Goal: Task Accomplishment & Management: Manage account settings

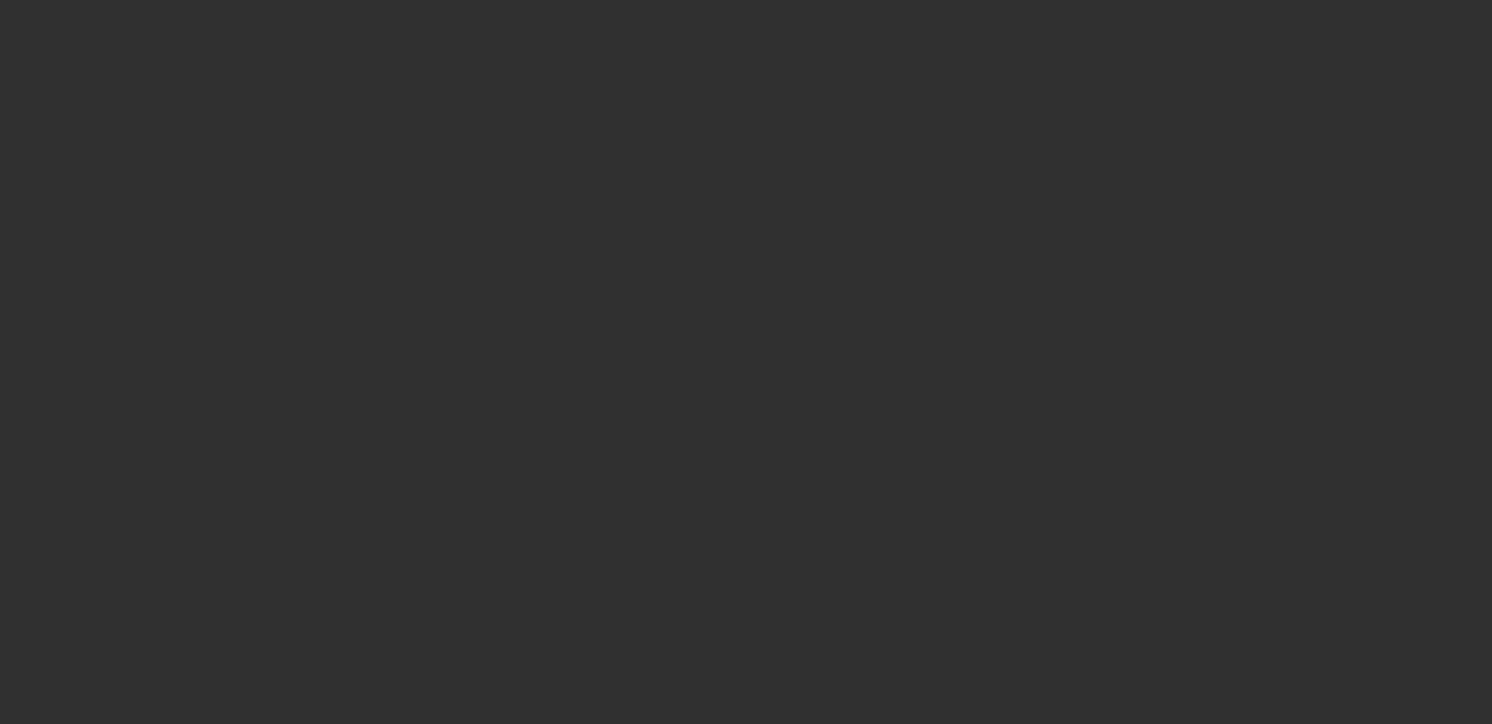
select select "10"
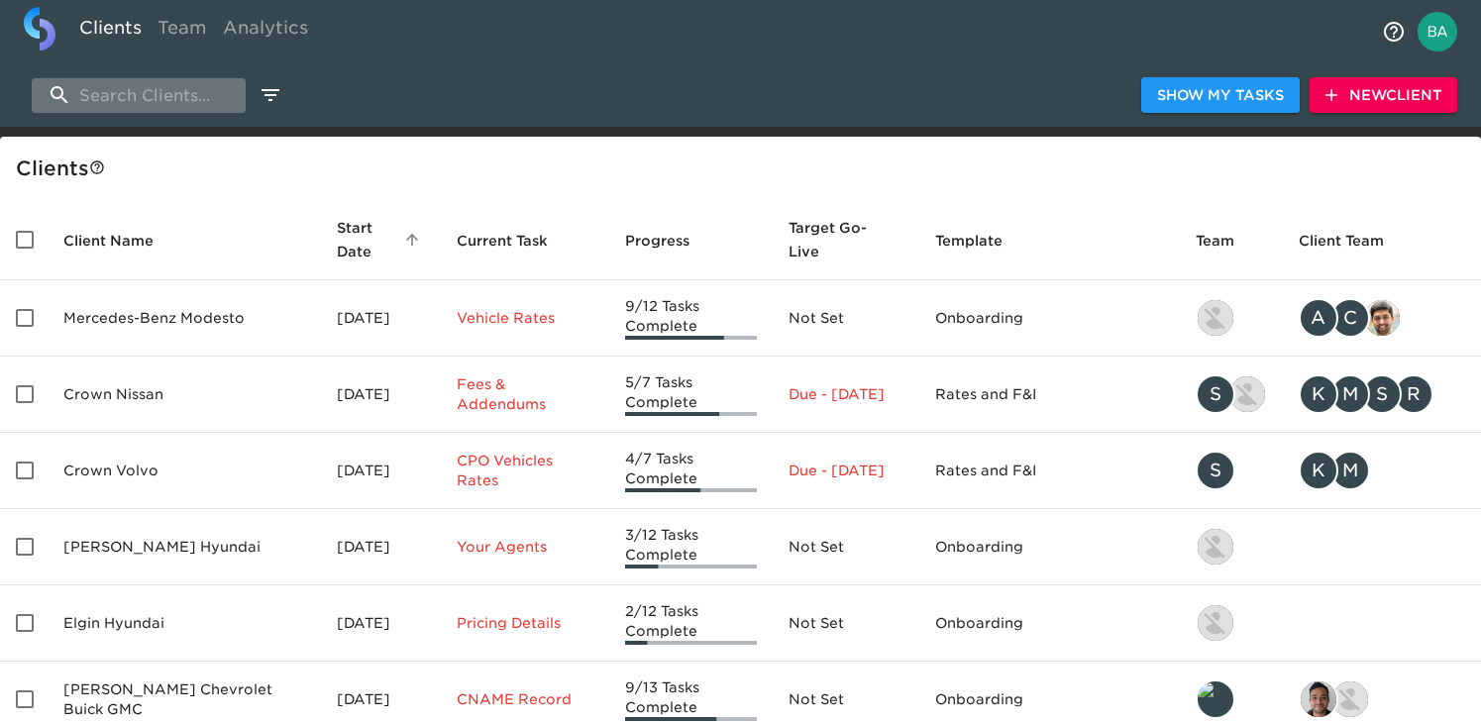
click at [112, 89] on input "search" at bounding box center [139, 95] width 214 height 35
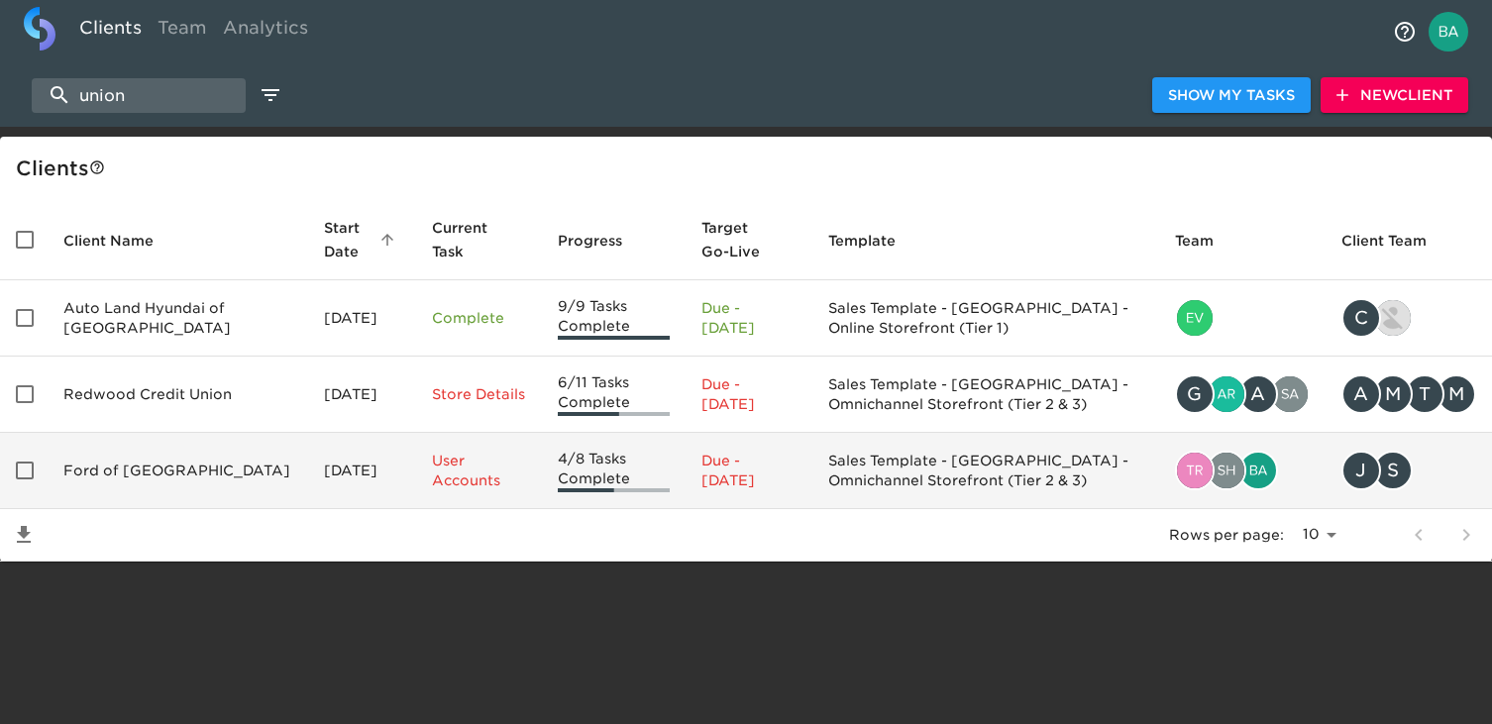
type input "union"
click at [136, 471] on td "Ford of [GEOGRAPHIC_DATA]" at bounding box center [178, 471] width 261 height 76
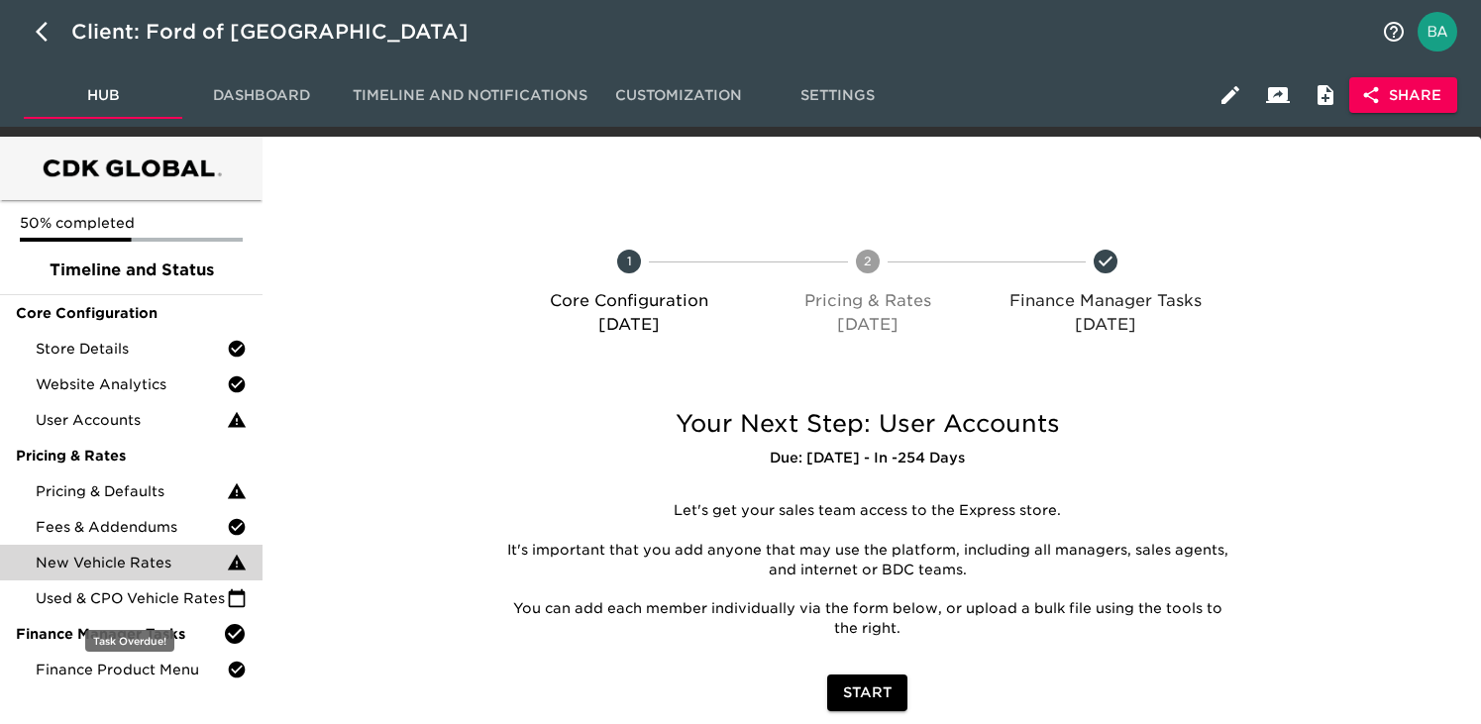
scroll to position [60, 0]
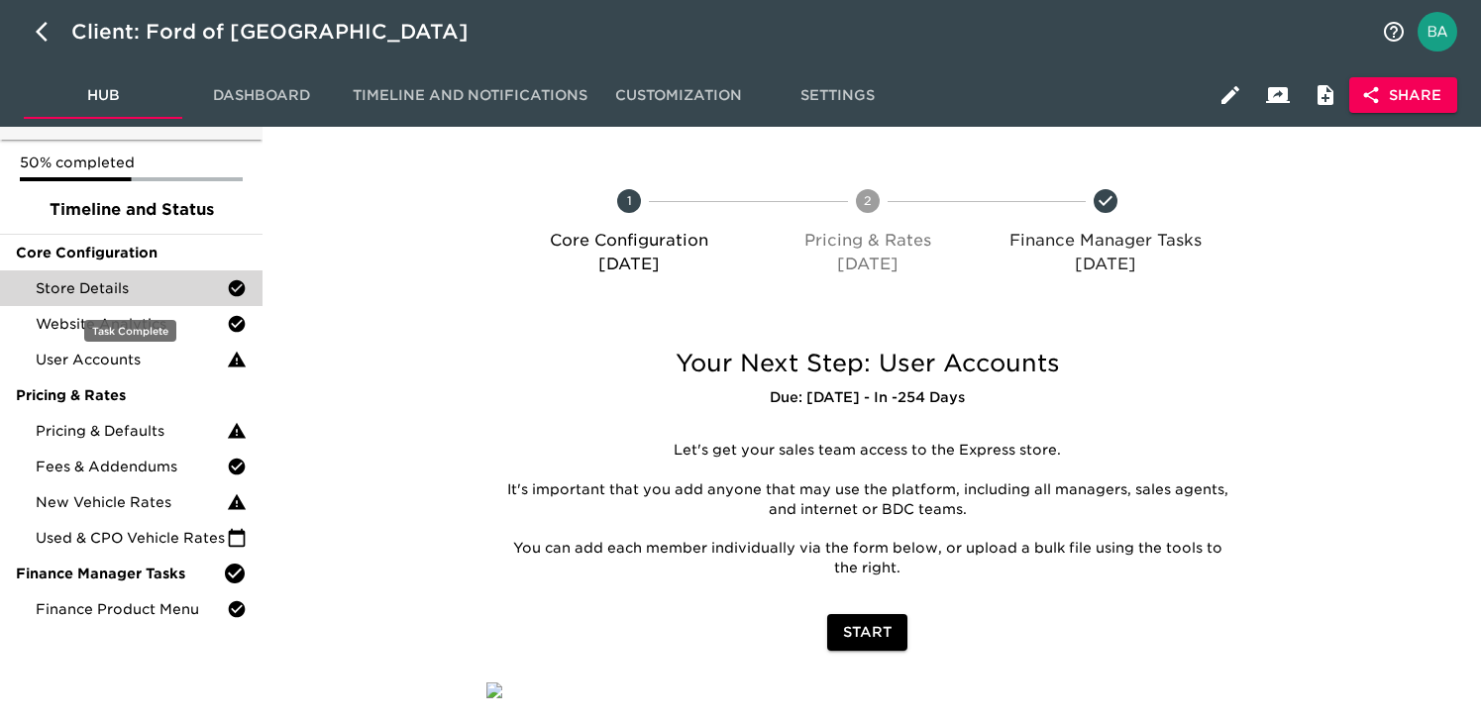
click at [160, 294] on span "Store Details" at bounding box center [131, 288] width 191 height 20
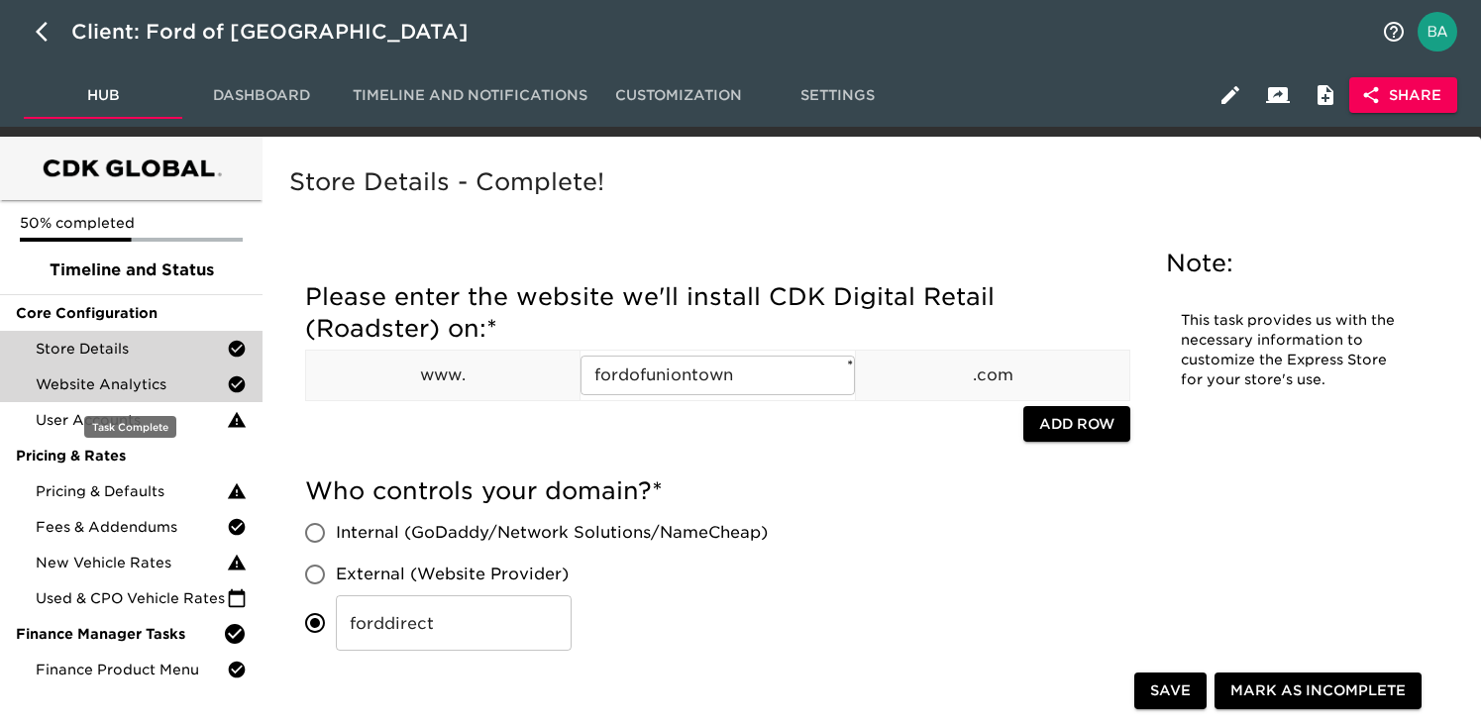
click at [103, 381] on span "Website Analytics" at bounding box center [131, 385] width 191 height 20
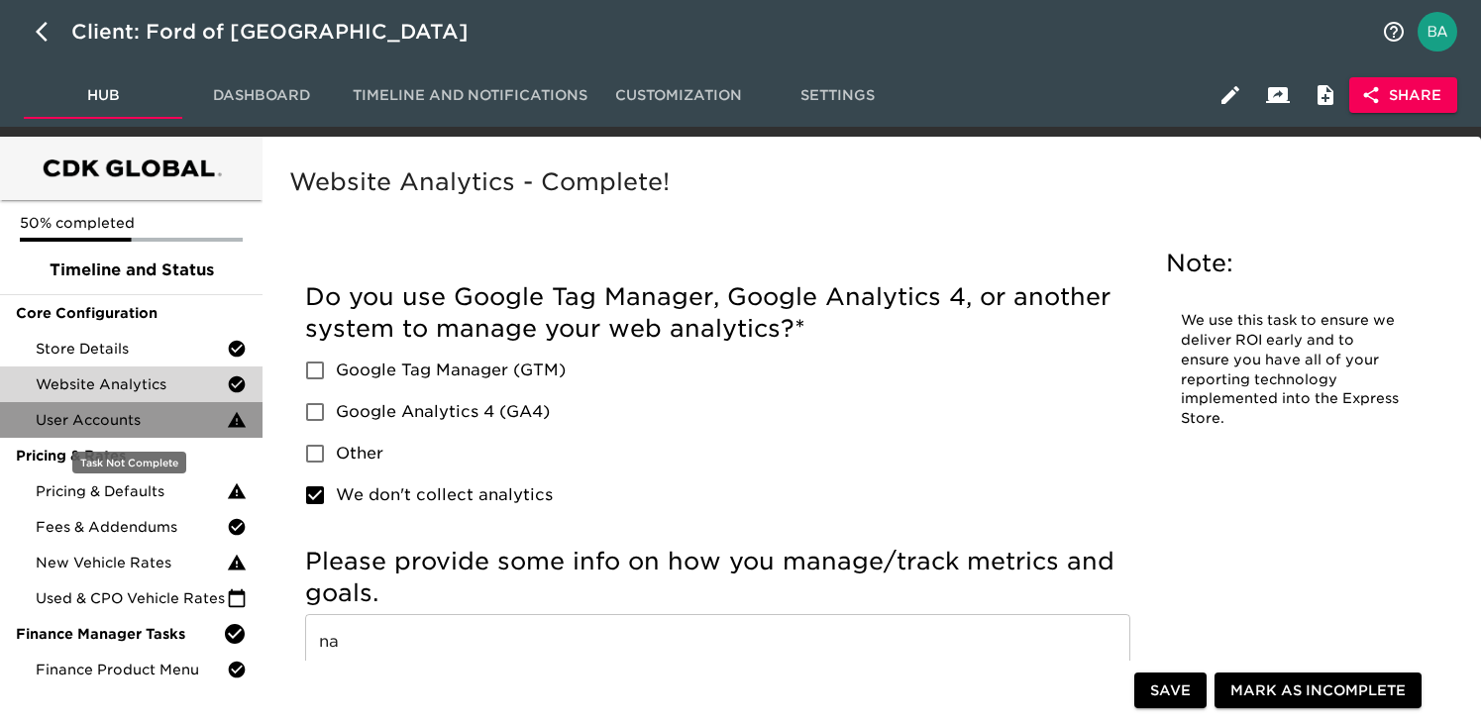
click at [91, 417] on span "User Accounts" at bounding box center [131, 420] width 191 height 20
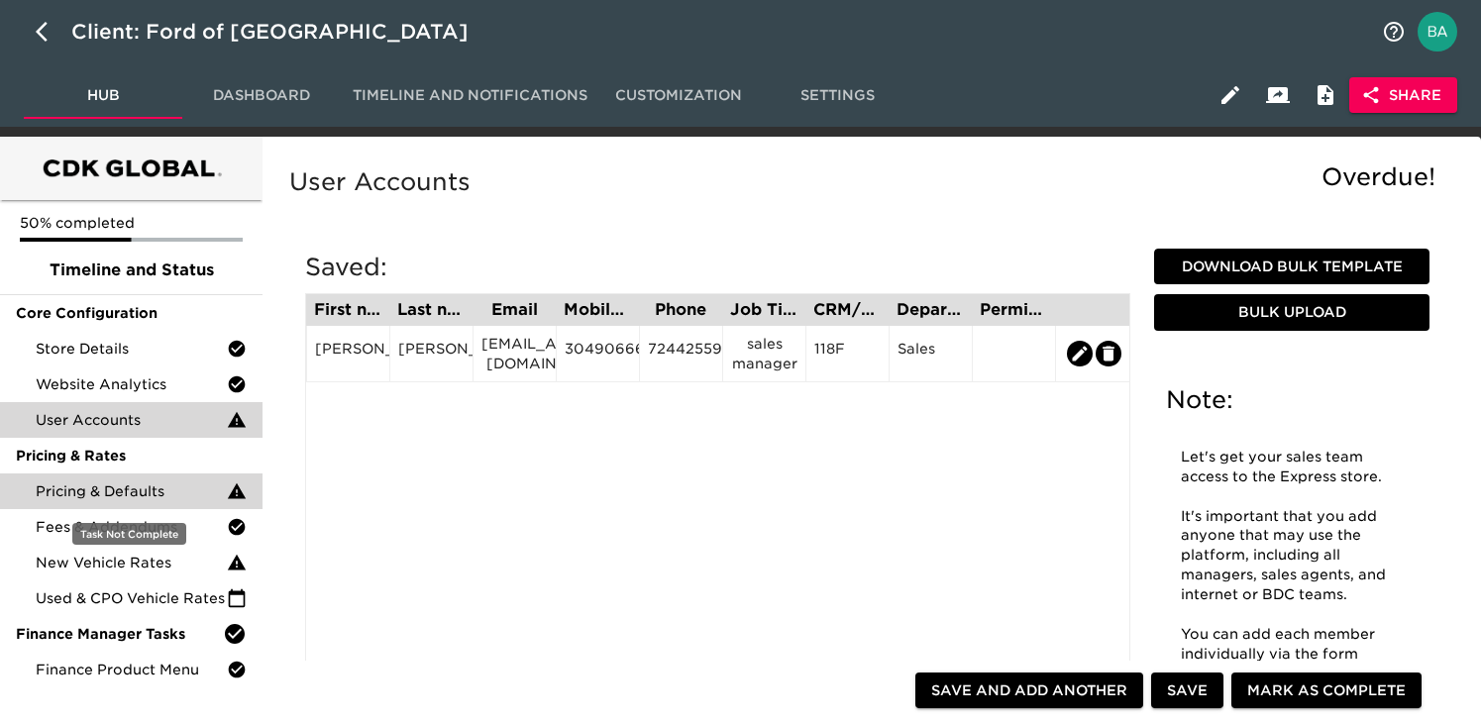
click at [86, 478] on div "Pricing & Defaults" at bounding box center [131, 492] width 263 height 36
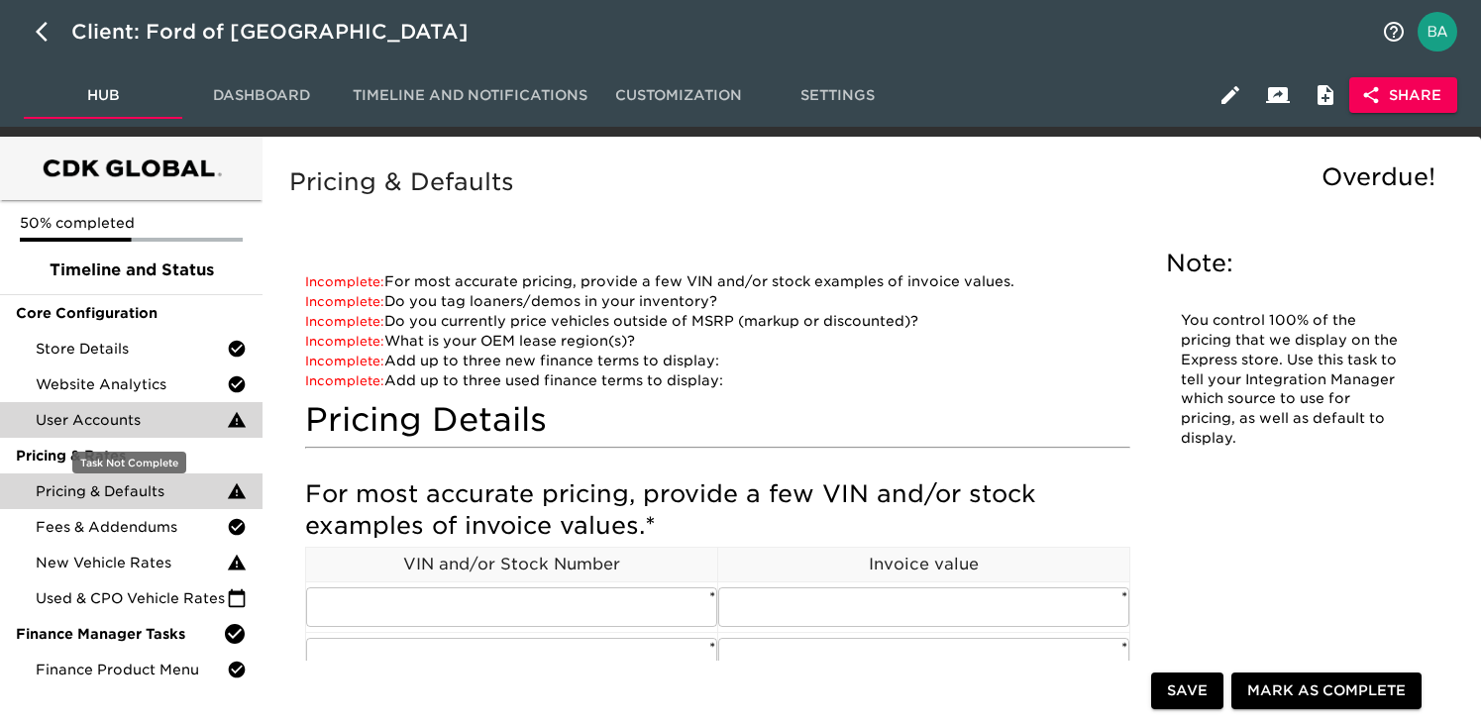
click at [105, 423] on span "User Accounts" at bounding box center [131, 420] width 191 height 20
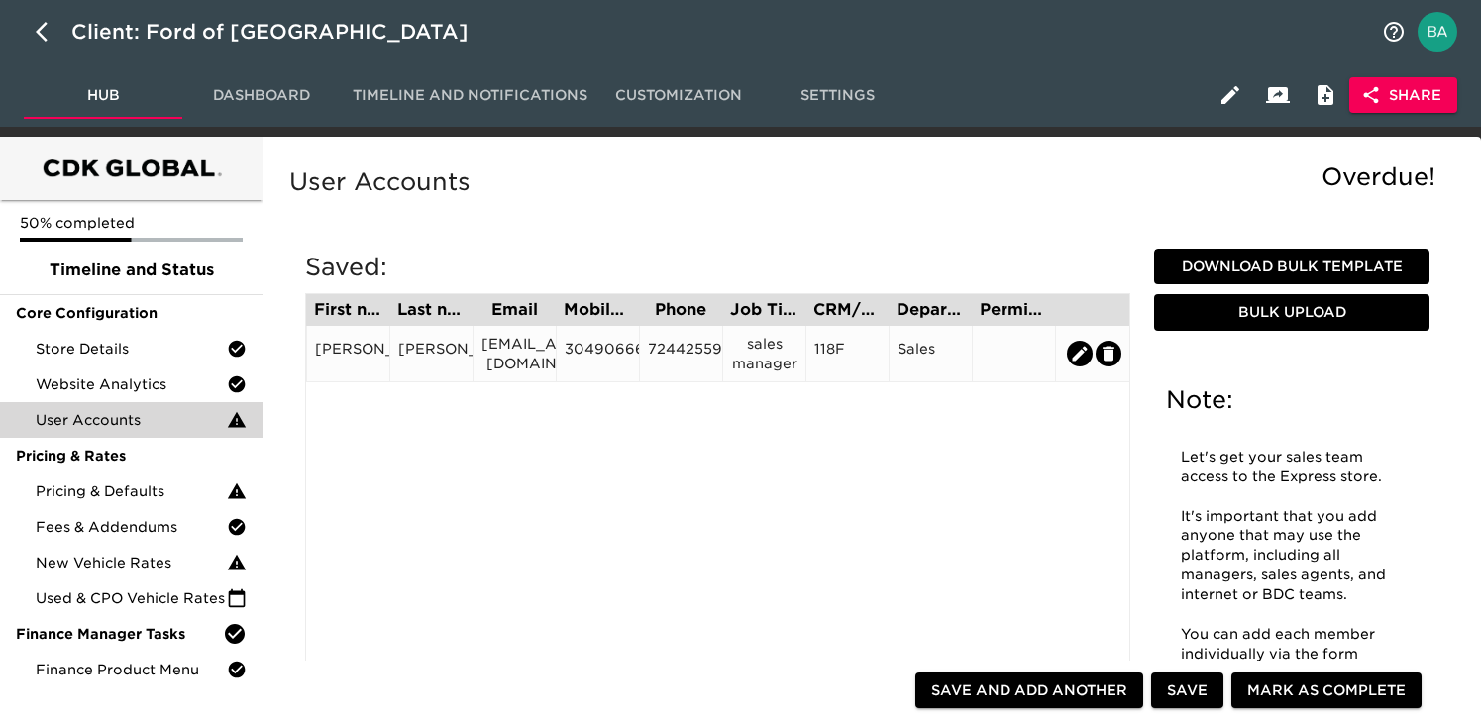
click at [523, 349] on div "scarbon1@hotmail.com" at bounding box center [515, 354] width 66 height 40
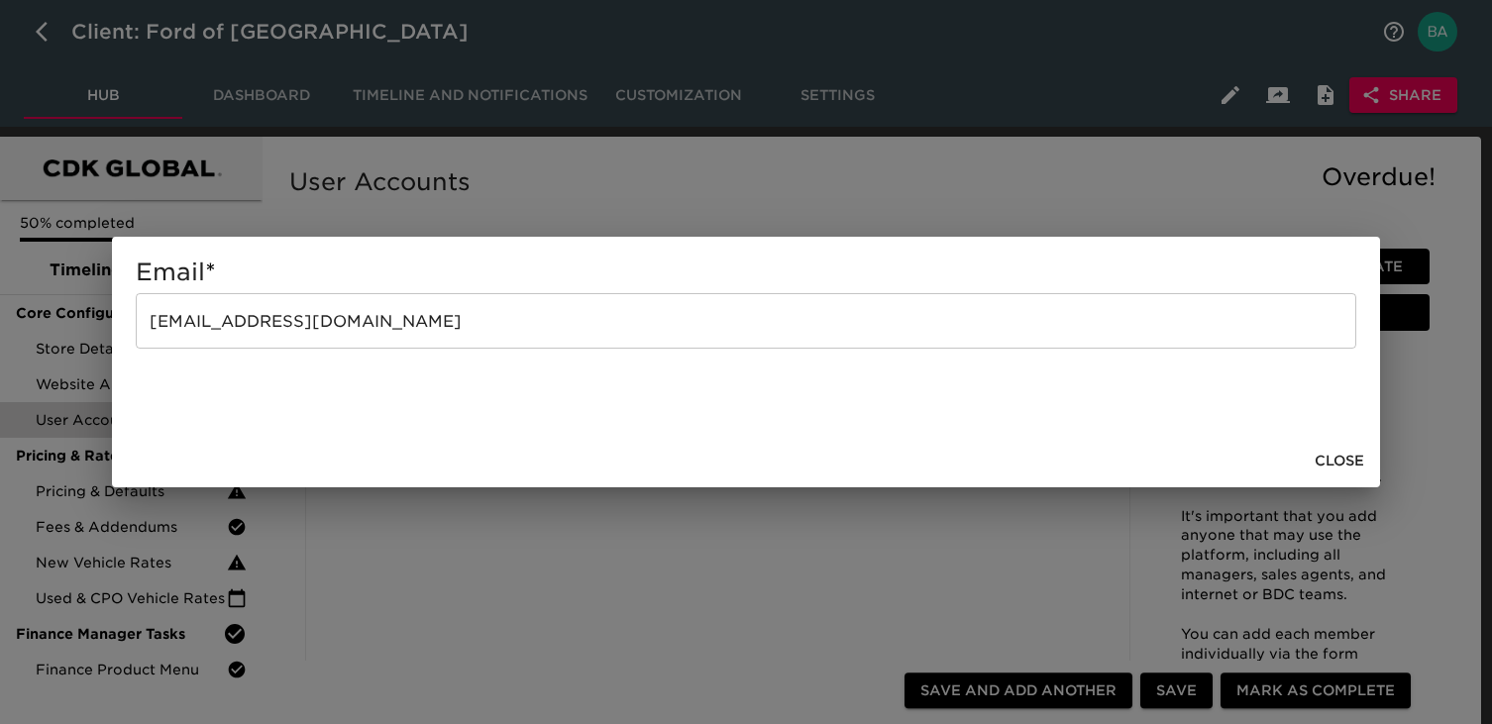
click at [225, 321] on input "scarbon1@hotmail.com" at bounding box center [746, 320] width 1221 height 55
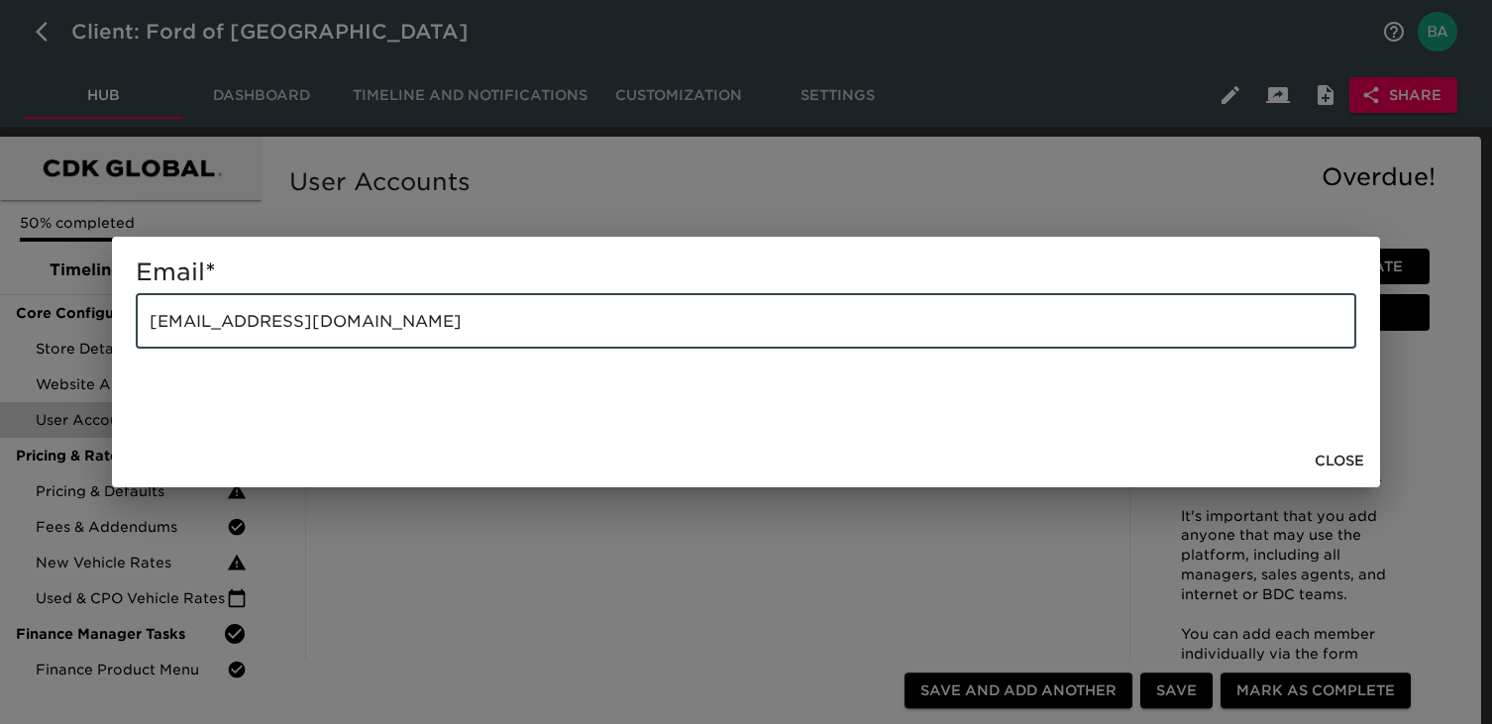
click at [225, 321] on input "scarbon1@hotmail.com" at bounding box center [746, 320] width 1221 height 55
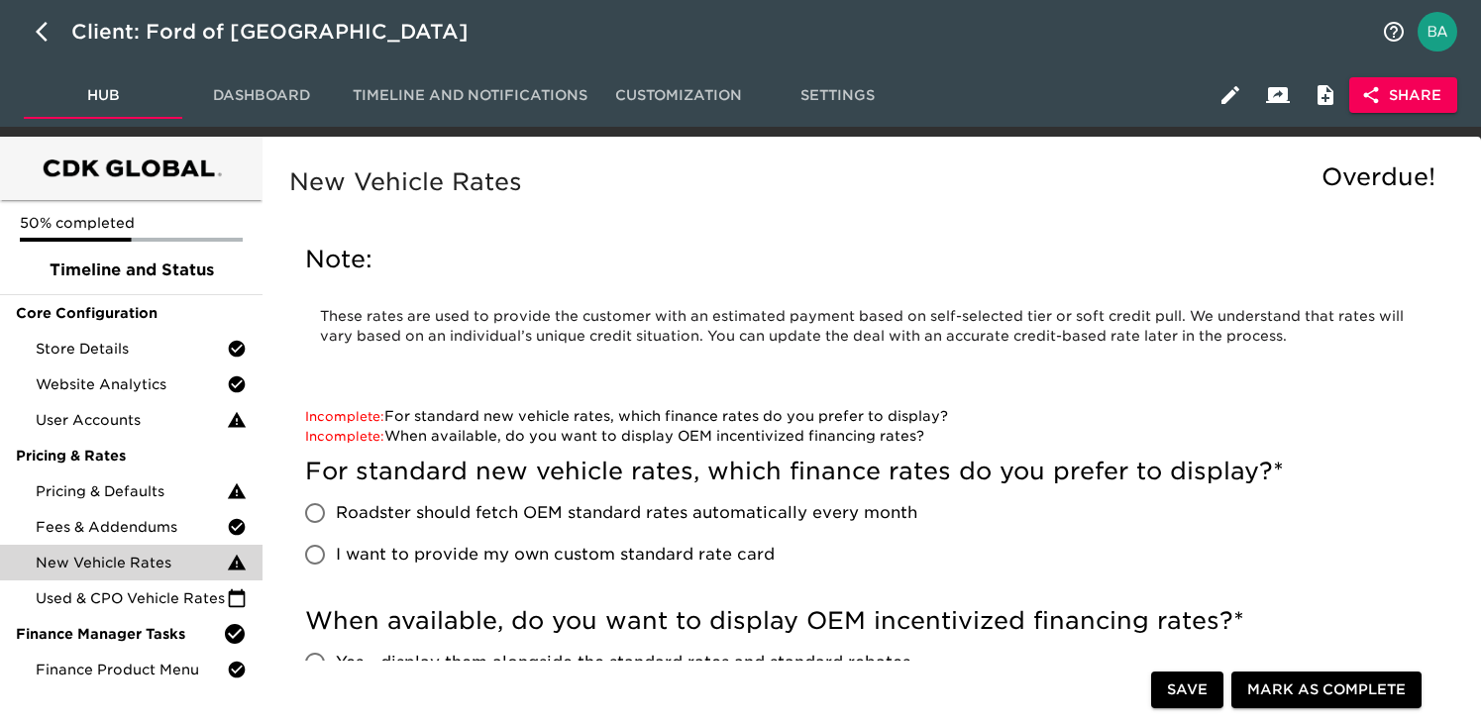
scroll to position [517, 0]
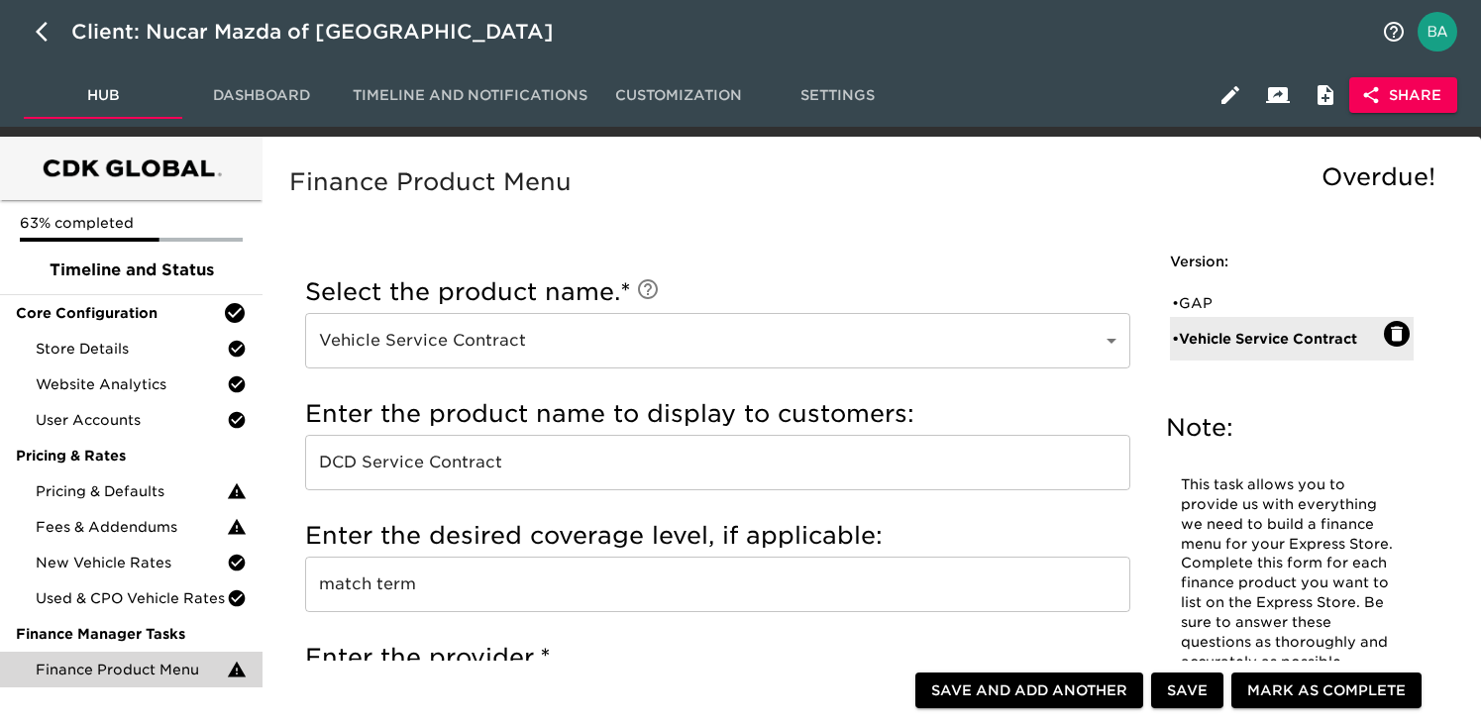
scroll to position [1076, 0]
